Goal: Task Accomplishment & Management: Manage account settings

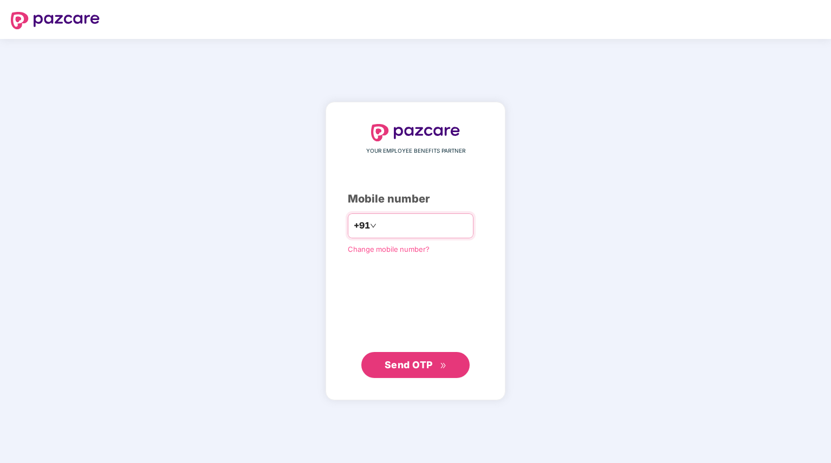
drag, startPoint x: 0, startPoint y: 0, endPoint x: 399, endPoint y: 229, distance: 460.2
click at [399, 229] on input "number" at bounding box center [423, 225] width 89 height 17
type input "**********"
click at [413, 363] on span "Send OTP" at bounding box center [409, 364] width 48 height 11
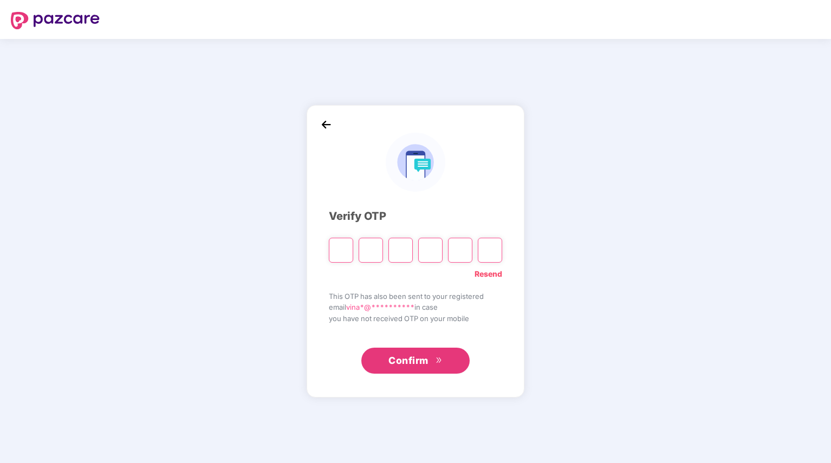
type input "*"
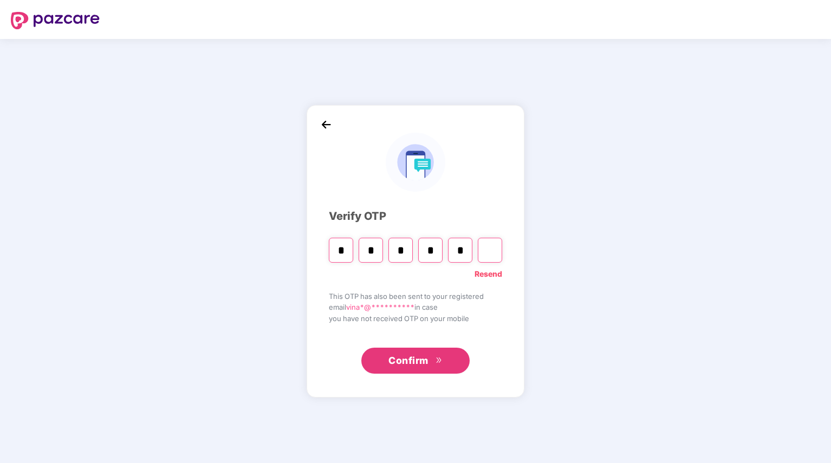
type input "*"
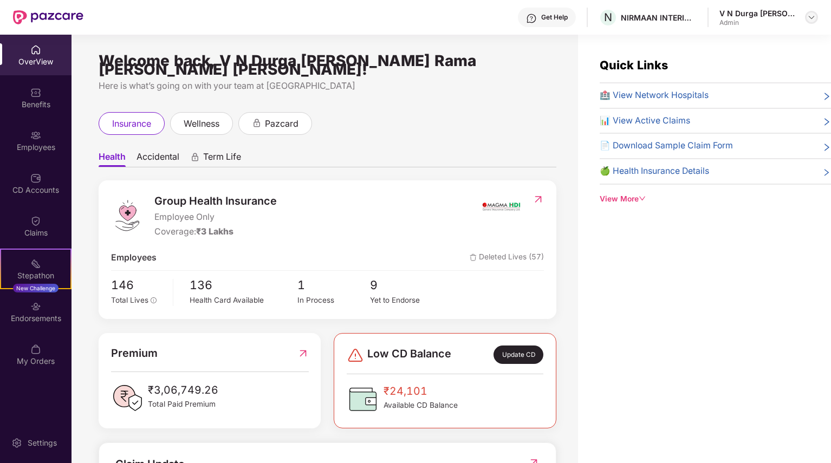
click at [810, 16] on img at bounding box center [811, 17] width 9 height 9
click at [761, 274] on div "Quick Links 🏥 View Network Hospitals 📊 View Active Claims 📄 Download Sample Cla…" at bounding box center [704, 266] width 253 height 463
click at [570, 23] on div "Get Help" at bounding box center [547, 18] width 58 height 20
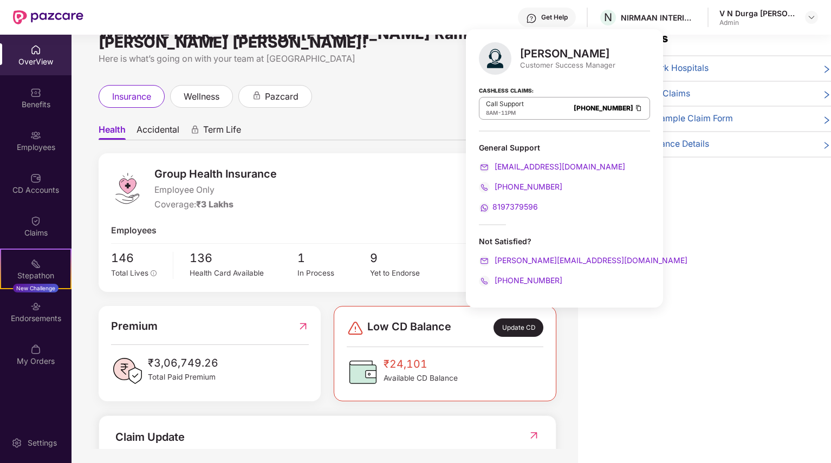
scroll to position [35, 0]
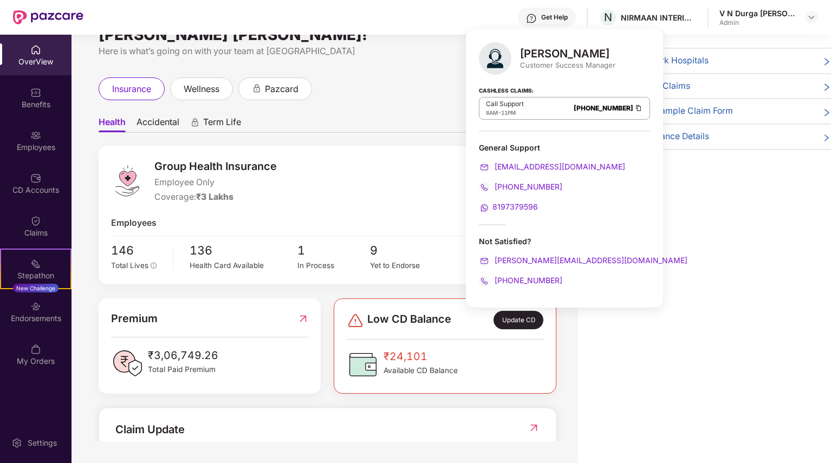
click at [670, 274] on div "Quick Links 🏥 View Network Hospitals 📊 View Active Claims 📄 Download Sample Cla…" at bounding box center [704, 231] width 253 height 463
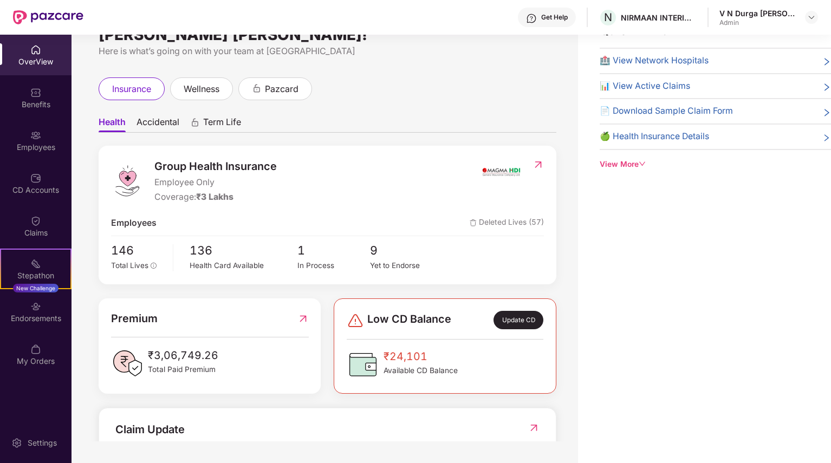
click at [533, 423] on img at bounding box center [533, 428] width 11 height 11
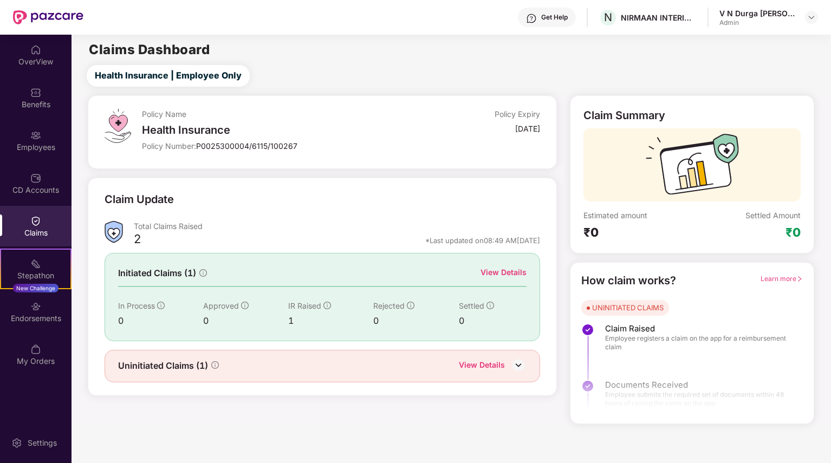
click at [499, 277] on div "View Details" at bounding box center [504, 273] width 46 height 12
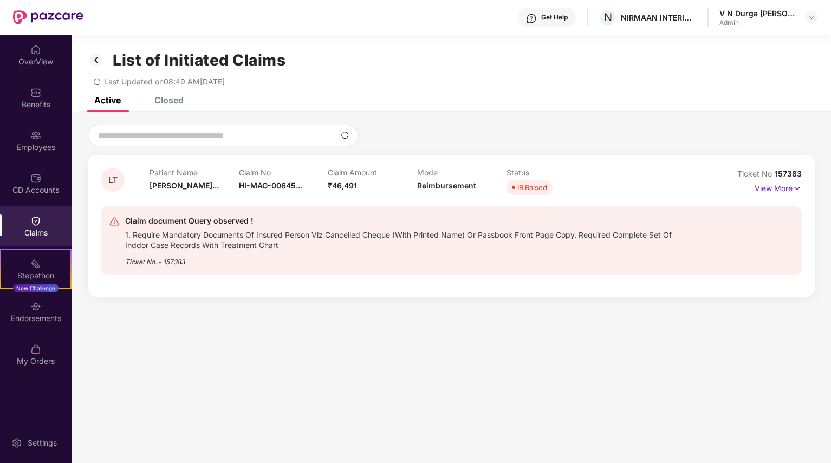
click at [782, 184] on p "View More" at bounding box center [778, 187] width 47 height 15
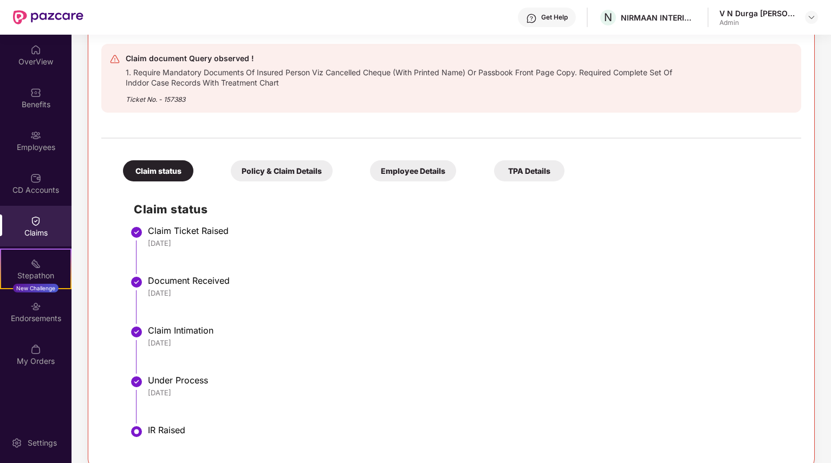
scroll to position [214, 0]
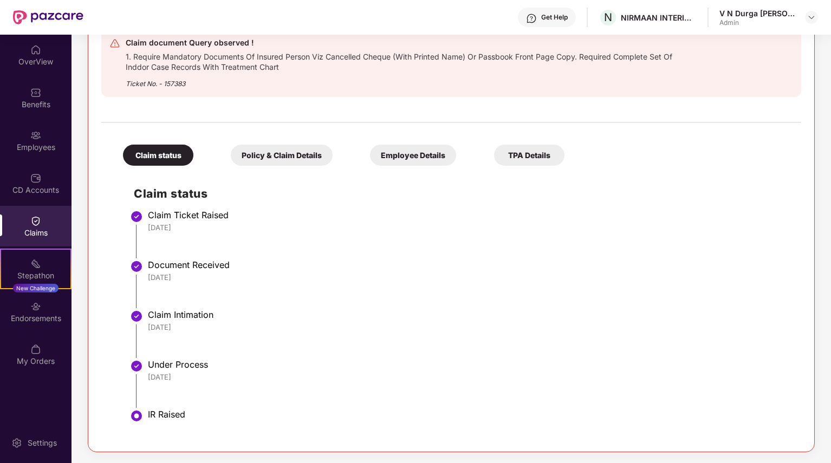
click at [30, 223] on img at bounding box center [35, 221] width 11 height 11
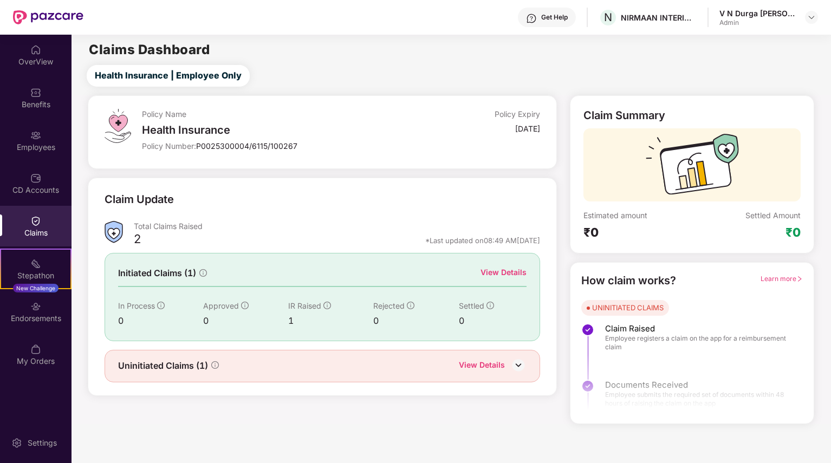
click at [510, 367] on div "View Details" at bounding box center [493, 366] width 68 height 14
click at [500, 365] on div "View Details" at bounding box center [482, 366] width 46 height 14
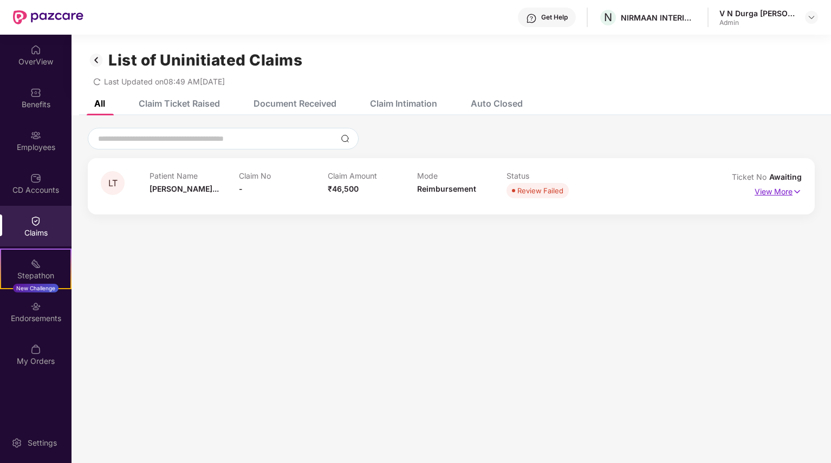
click at [773, 196] on p "View More" at bounding box center [778, 190] width 47 height 15
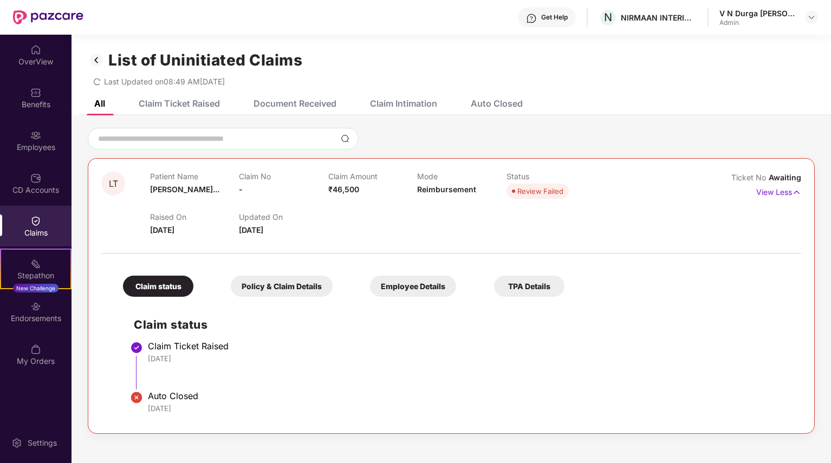
click at [284, 287] on div "Policy & Claim Details" at bounding box center [282, 286] width 102 height 21
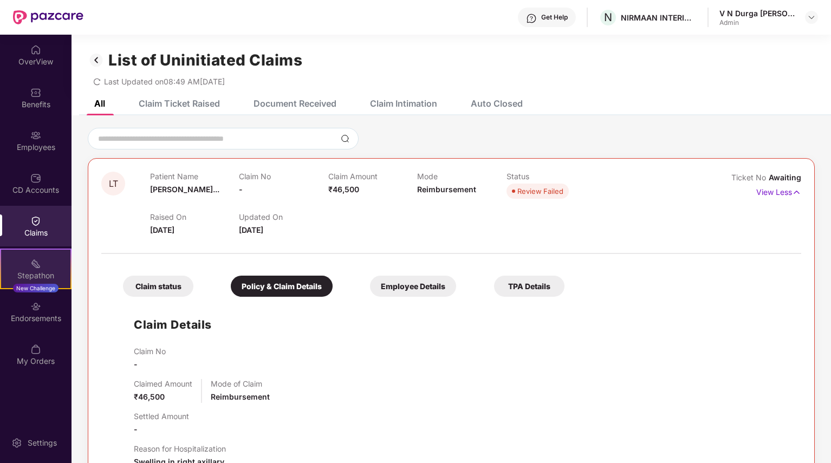
click at [40, 258] on img at bounding box center [35, 263] width 11 height 11
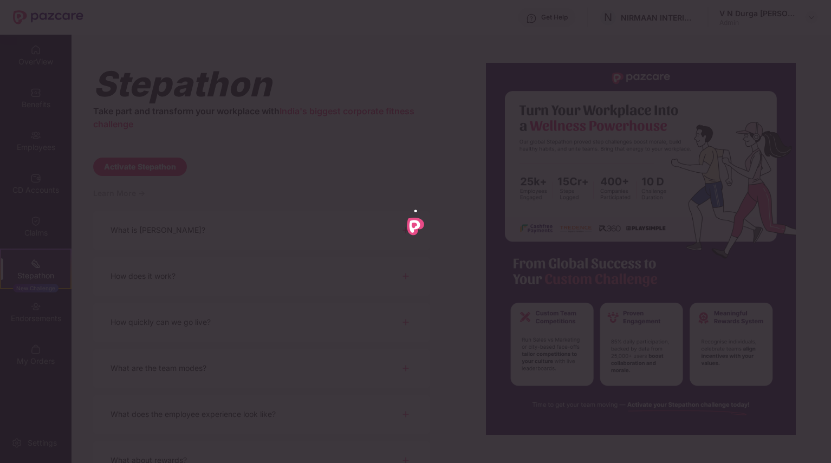
click at [41, 218] on div at bounding box center [415, 231] width 831 height 463
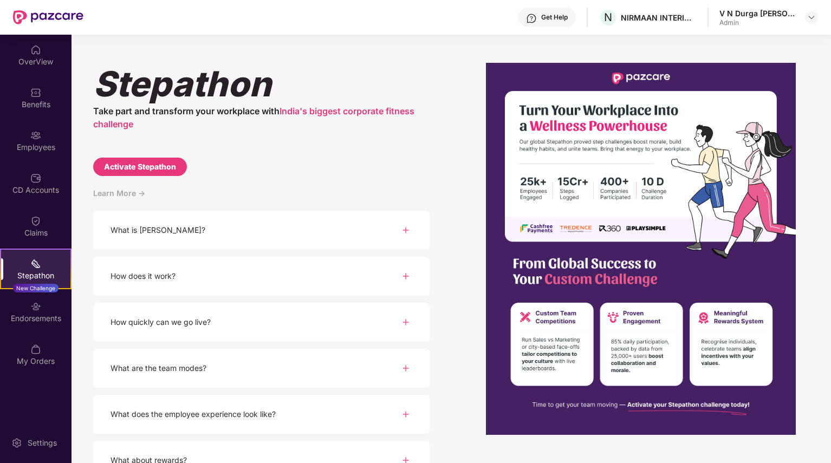
click at [41, 218] on div "Claims" at bounding box center [36, 226] width 72 height 41
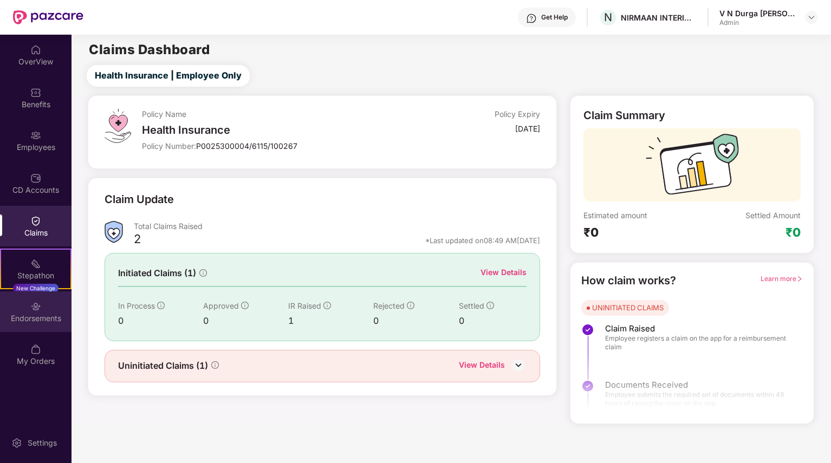
click at [40, 322] on div "Endorsements" at bounding box center [36, 318] width 72 height 11
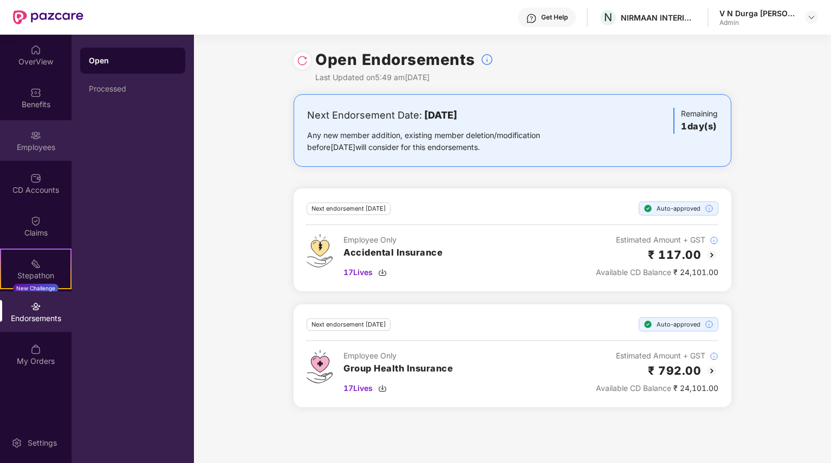
click at [40, 149] on div "Employees" at bounding box center [36, 147] width 72 height 11
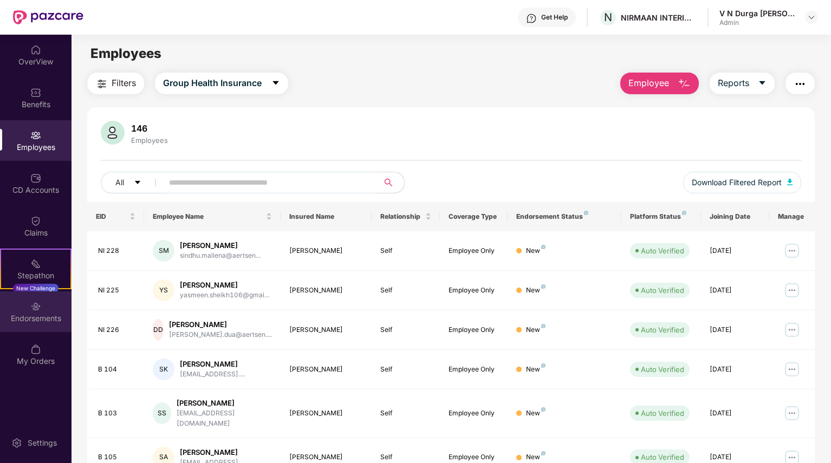
click at [51, 308] on div "Endorsements" at bounding box center [36, 312] width 72 height 41
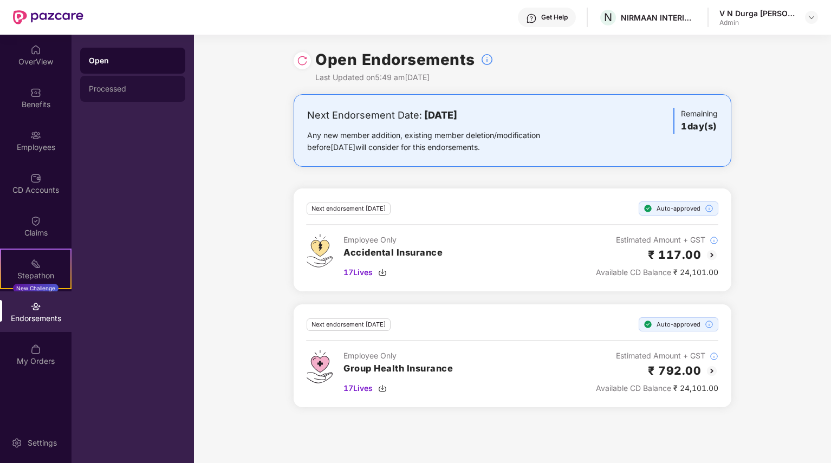
click at [115, 89] on div "Processed" at bounding box center [133, 89] width 88 height 9
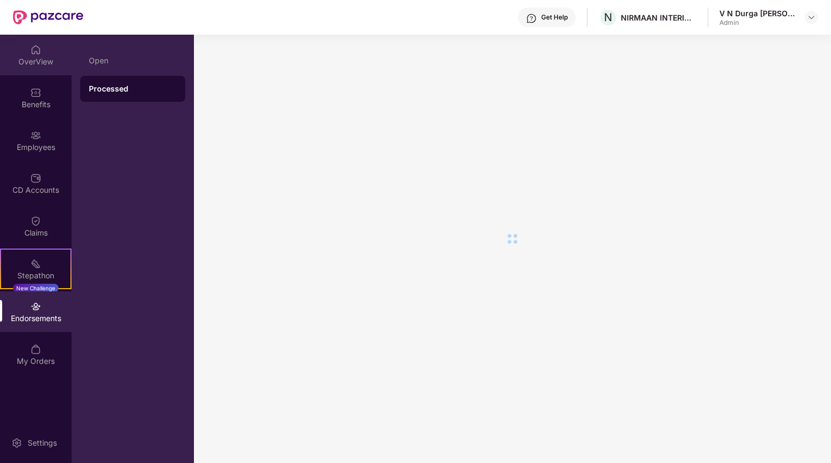
click at [25, 49] on div "OverView" at bounding box center [36, 55] width 72 height 41
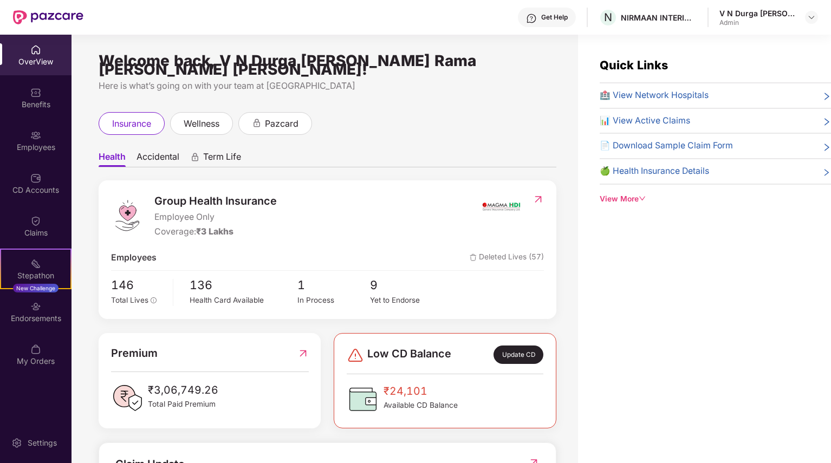
click at [751, 8] on div "V N Durga [PERSON_NAME] Rama [PERSON_NAME] [PERSON_NAME]" at bounding box center [758, 13] width 76 height 10
click at [805, 18] on div at bounding box center [811, 17] width 13 height 13
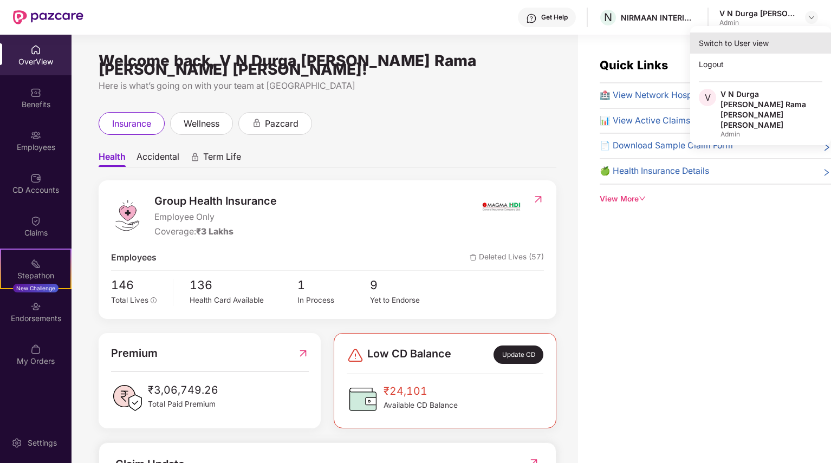
click at [752, 52] on div "Switch to User view" at bounding box center [760, 43] width 141 height 21
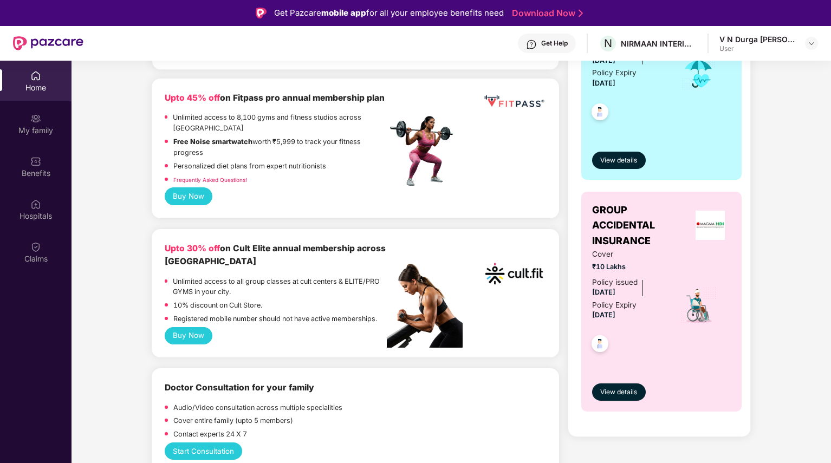
scroll to position [271, 0]
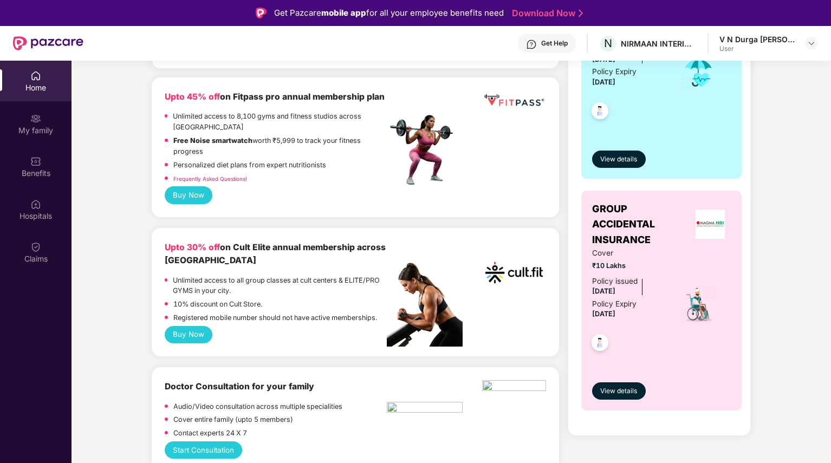
click at [190, 333] on button "Buy Now" at bounding box center [189, 334] width 48 height 17
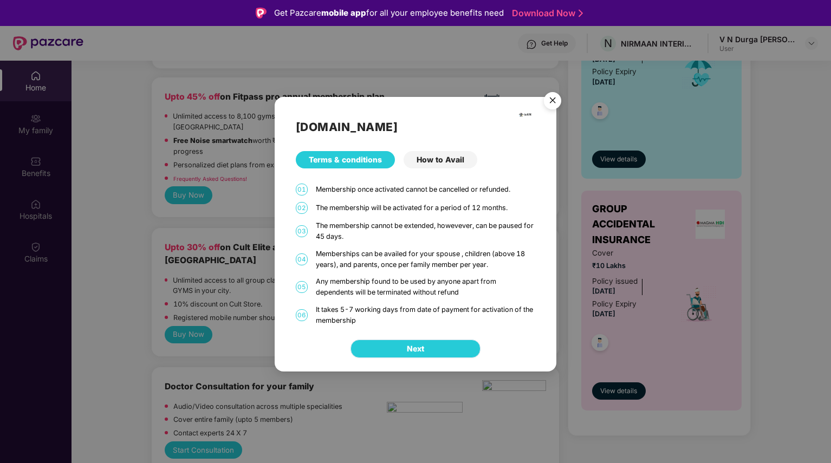
click at [433, 353] on button "Next" at bounding box center [416, 349] width 130 height 18
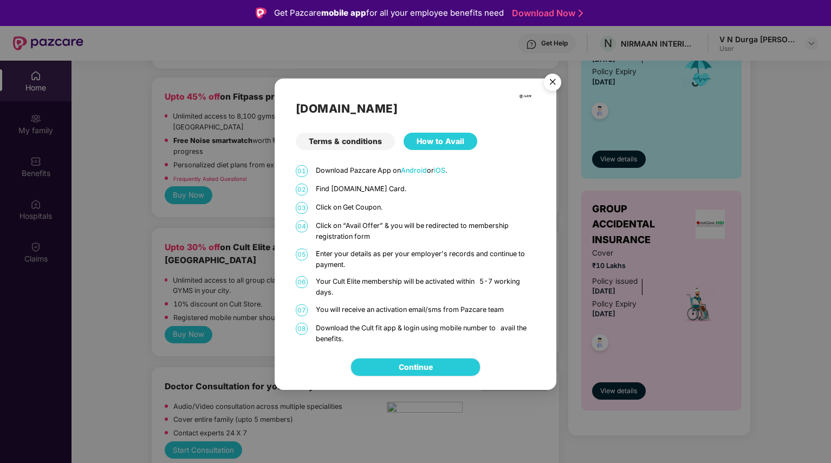
click at [433, 371] on link "Continue" at bounding box center [416, 367] width 34 height 12
click at [557, 83] on img "Close" at bounding box center [553, 84] width 30 height 30
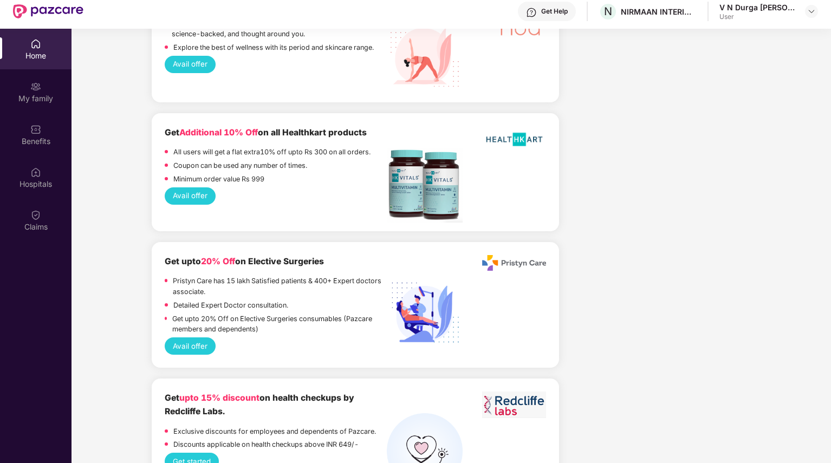
scroll to position [61, 0]
